Goal: Communication & Community: Connect with others

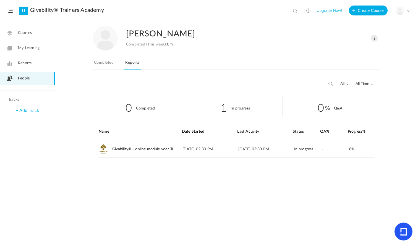
click at [109, 60] on link "Completed" at bounding box center [104, 64] width 22 height 10
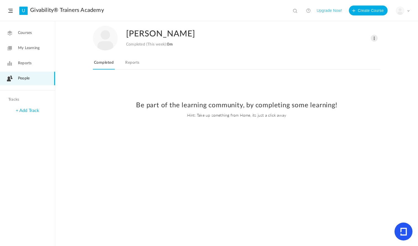
click at [30, 78] on span "People" at bounding box center [24, 79] width 12 height 6
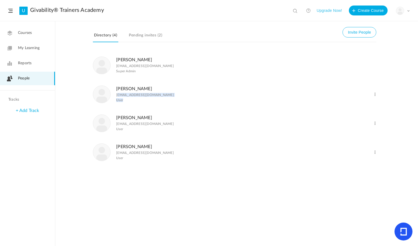
drag, startPoint x: 163, startPoint y: 96, endPoint x: 118, endPoint y: 97, distance: 45.3
click at [118, 97] on div "[PERSON_NAME] [EMAIL_ADDRESS][DOMAIN_NAME] User" at bounding box center [215, 94] width 244 height 18
drag, startPoint x: 116, startPoint y: 97, endPoint x: 161, endPoint y: 96, distance: 45.0
click at [161, 96] on p "[EMAIL_ADDRESS][DOMAIN_NAME]" at bounding box center [145, 95] width 58 height 4
copy p "[EMAIL_ADDRESS][DOMAIN_NAME]"
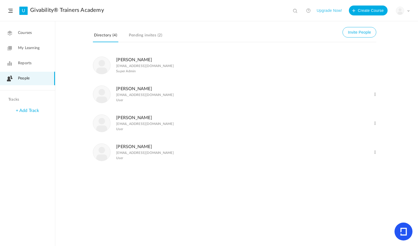
drag, startPoint x: 215, startPoint y: 12, endPoint x: 233, endPoint y: 14, distance: 18.0
click at [217, 12] on header "U Givability® Trainers Academy View all No results Upgrade Now! Create Course M…" at bounding box center [209, 10] width 418 height 21
click at [351, 31] on button "Invite People" at bounding box center [359, 32] width 34 height 10
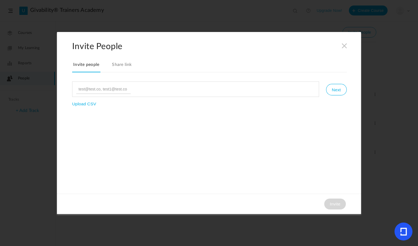
type input "[EMAIL_ADDRESS][DOMAIN_NAME]"
click at [120, 70] on link "Share link" at bounding box center [122, 67] width 22 height 12
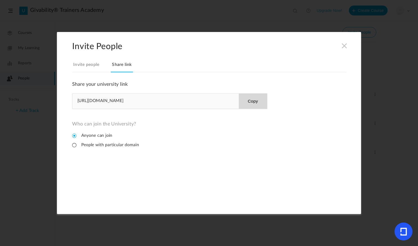
click at [83, 63] on link "Invite people" at bounding box center [86, 67] width 28 height 12
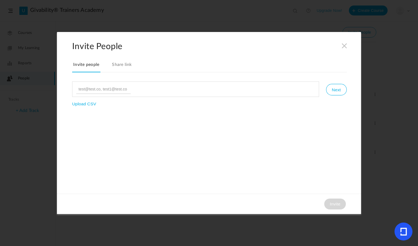
type input "[EMAIL_ADDRESS][DOMAIN_NAME]"
click at [332, 89] on button "Next" at bounding box center [336, 90] width 20 height 12
click at [247, 135] on span at bounding box center [247, 134] width 3 height 3
drag, startPoint x: 145, startPoint y: 135, endPoint x: 84, endPoint y: 136, distance: 61.1
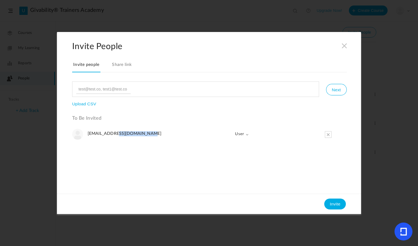
click at [84, 136] on div "Next Upload CSV To Be Invited [EMAIL_ADDRESS][DOMAIN_NAME] User Admin User" at bounding box center [209, 135] width 274 height 108
drag, startPoint x: 87, startPoint y: 135, endPoint x: 128, endPoint y: 137, distance: 41.8
click at [122, 136] on div "Next Upload CSV To Be Invited [EMAIL_ADDRESS][DOMAIN_NAME] User Admin User" at bounding box center [209, 135] width 274 height 108
click at [122, 159] on ul "[EMAIL_ADDRESS][DOMAIN_NAME] User Admin User" at bounding box center [209, 159] width 274 height 61
click at [341, 48] on div "Invite People Invite people Share link Next Upload CSV To Be Invited [EMAIL_ADD…" at bounding box center [209, 123] width 304 height 182
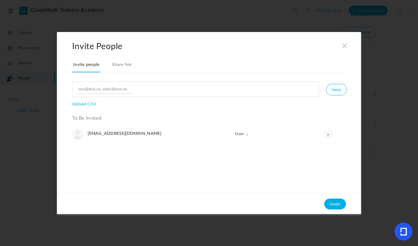
click at [345, 46] on span at bounding box center [344, 46] width 6 height 6
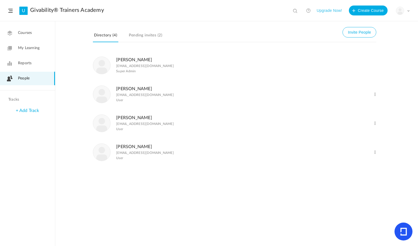
click at [356, 34] on button "Invite People" at bounding box center [359, 32] width 34 height 10
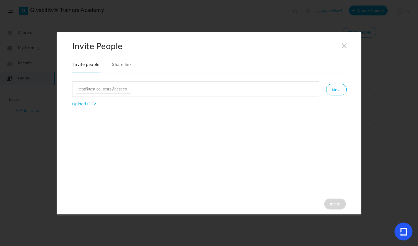
type input "[EMAIL_ADDRESS][DOMAIN_NAME]"
click at [184, 64] on nav "Invite people Share link" at bounding box center [209, 66] width 274 height 12
drag, startPoint x: 338, startPoint y: 89, endPoint x: 331, endPoint y: 98, distance: 11.4
click at [338, 89] on button "Next" at bounding box center [336, 90] width 20 height 12
click at [335, 205] on button "Invite" at bounding box center [335, 204] width 22 height 11
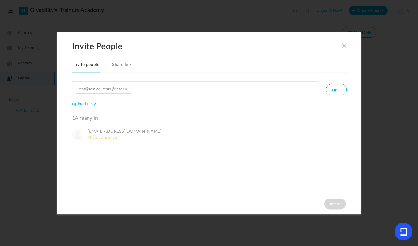
click at [100, 139] on input "file" at bounding box center [90, 120] width 37 height 37
click at [346, 51] on h2 "Invite People" at bounding box center [216, 46] width 289 height 10
click at [344, 47] on span at bounding box center [344, 46] width 6 height 6
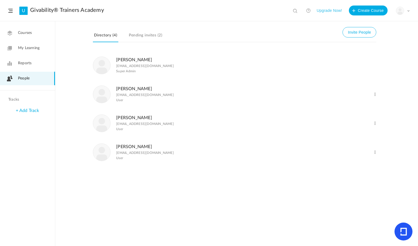
click at [137, 35] on link "Pending invites (2)" at bounding box center [146, 37] width 36 height 10
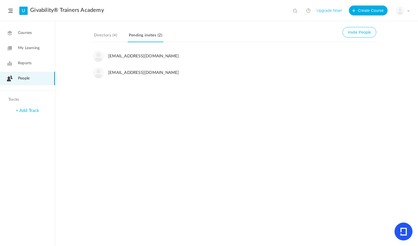
click at [97, 33] on link "Directory (4)" at bounding box center [105, 37] width 25 height 10
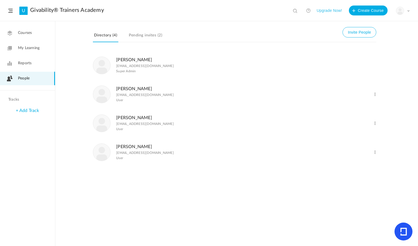
click at [374, 96] on span at bounding box center [374, 94] width 5 height 5
click at [350, 118] on link "Delete User" at bounding box center [356, 117] width 41 height 10
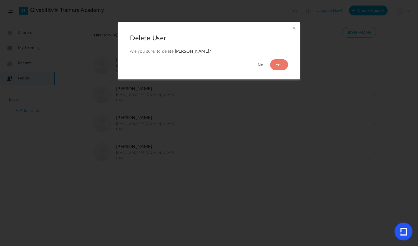
click at [277, 69] on button "Yes" at bounding box center [279, 64] width 18 height 11
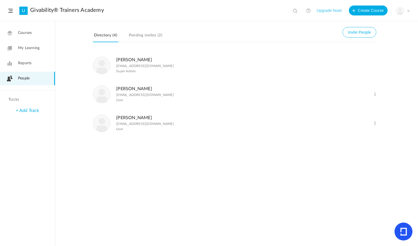
click at [362, 34] on button "Invite People" at bounding box center [359, 32] width 34 height 10
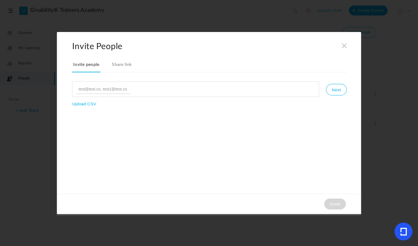
type input "[EMAIL_ADDRESS][DOMAIN_NAME]"
drag, startPoint x: 340, startPoint y: 88, endPoint x: 338, endPoint y: 107, distance: 18.3
click at [340, 88] on button "Next" at bounding box center [336, 90] width 20 height 12
click at [335, 201] on button "Invite" at bounding box center [335, 204] width 22 height 11
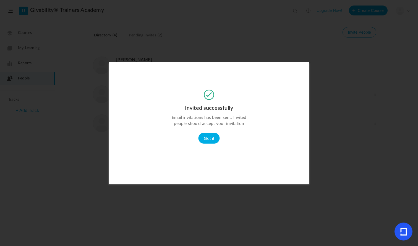
drag, startPoint x: 212, startPoint y: 140, endPoint x: 217, endPoint y: 139, distance: 4.9
click at [212, 140] on button "Got it" at bounding box center [209, 138] width 22 height 11
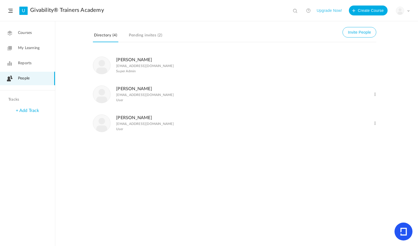
click at [361, 34] on button "Invite People" at bounding box center [359, 32] width 34 height 10
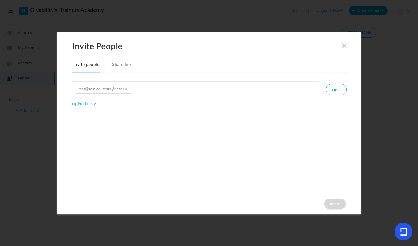
click at [118, 63] on link "Share link" at bounding box center [122, 67] width 22 height 12
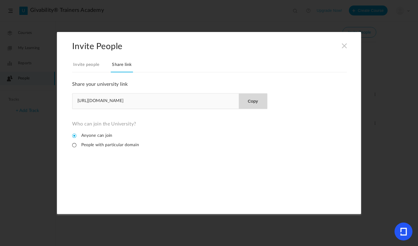
click at [249, 101] on button "Copy" at bounding box center [252, 101] width 28 height 15
drag, startPoint x: 254, startPoint y: 101, endPoint x: 319, endPoint y: 59, distance: 76.8
click at [255, 101] on button "Copy" at bounding box center [252, 101] width 28 height 15
click at [343, 46] on span at bounding box center [344, 46] width 6 height 6
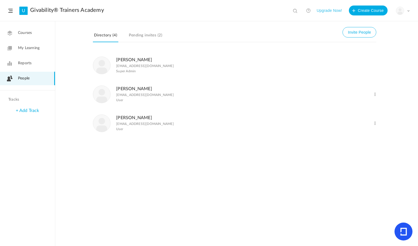
click at [159, 20] on header "U Givability® Trainers Academy View all No results Upgrade Now! Create Course M…" at bounding box center [209, 10] width 418 height 21
click at [130, 91] on link "[PERSON_NAME]" at bounding box center [134, 89] width 36 height 4
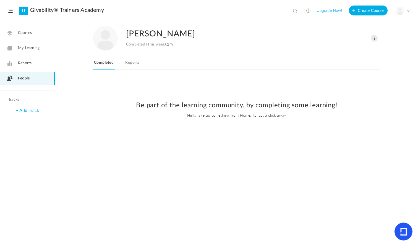
click at [136, 62] on link "Reports" at bounding box center [132, 64] width 16 height 10
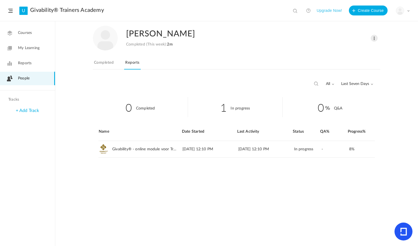
click at [33, 79] on link "People" at bounding box center [27, 79] width 55 height 14
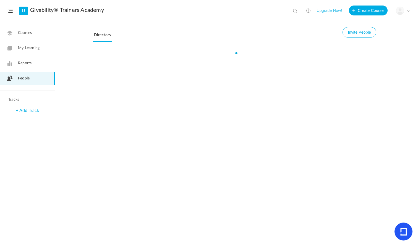
click at [30, 66] on span "Reports" at bounding box center [25, 63] width 14 height 6
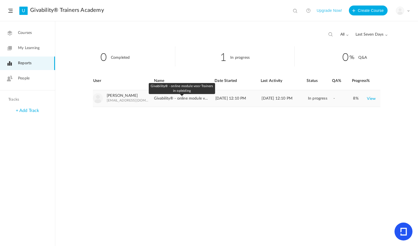
click at [183, 99] on span "Givability® - online module voor Trainers in opleiding" at bounding box center [182, 98] width 56 height 5
click at [23, 76] on span "People" at bounding box center [24, 79] width 12 height 6
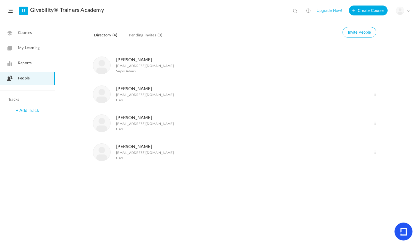
click at [28, 63] on span "Reports" at bounding box center [25, 63] width 14 height 6
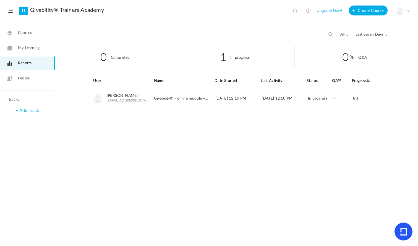
click at [379, 35] on span "Last Seven Days" at bounding box center [371, 34] width 32 height 5
click at [353, 49] on link "All Time" at bounding box center [361, 46] width 52 height 10
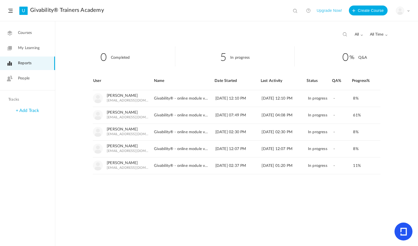
click at [23, 45] on link "My Learning" at bounding box center [27, 48] width 55 height 14
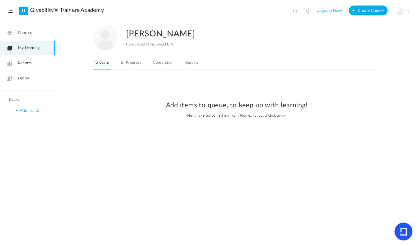
click at [140, 65] on link "In Progress" at bounding box center [131, 64] width 22 height 10
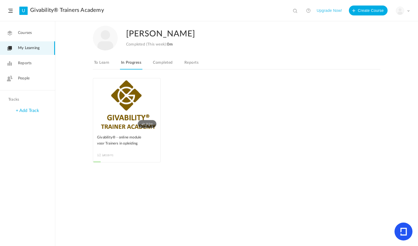
click at [132, 105] on link "4h 32m" at bounding box center [126, 104] width 67 height 52
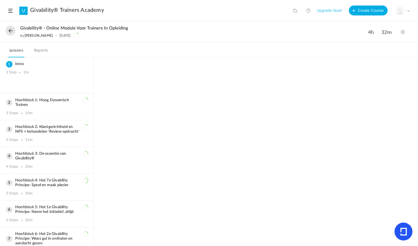
click at [10, 31] on button at bounding box center [11, 31] width 10 height 10
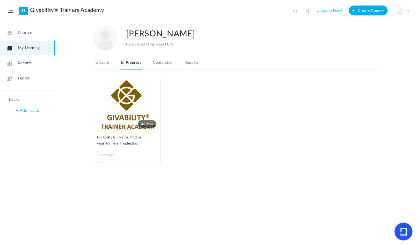
click at [28, 82] on link "People" at bounding box center [27, 79] width 55 height 14
